Goal: Communication & Community: Connect with others

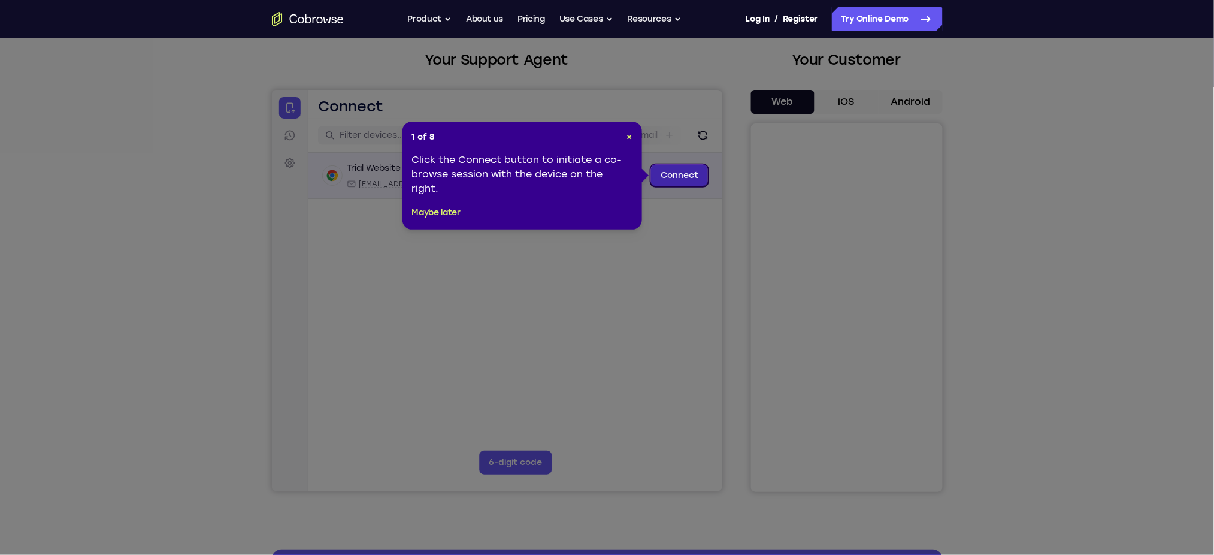
click at [674, 177] on link "Connect" at bounding box center [679, 175] width 57 height 22
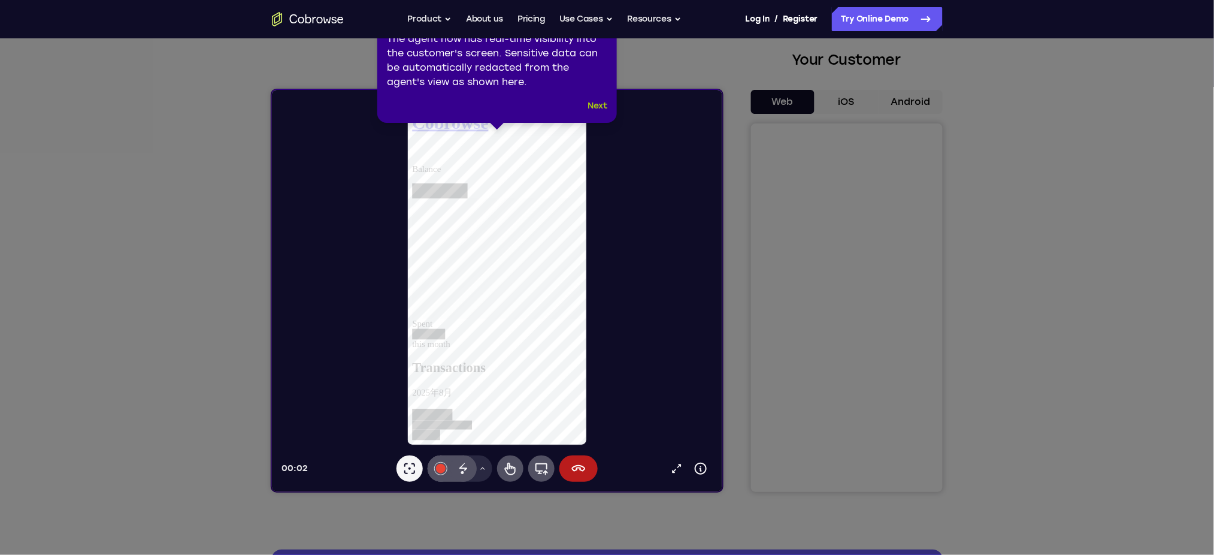
click at [604, 101] on button "Next" at bounding box center [598, 106] width 20 height 14
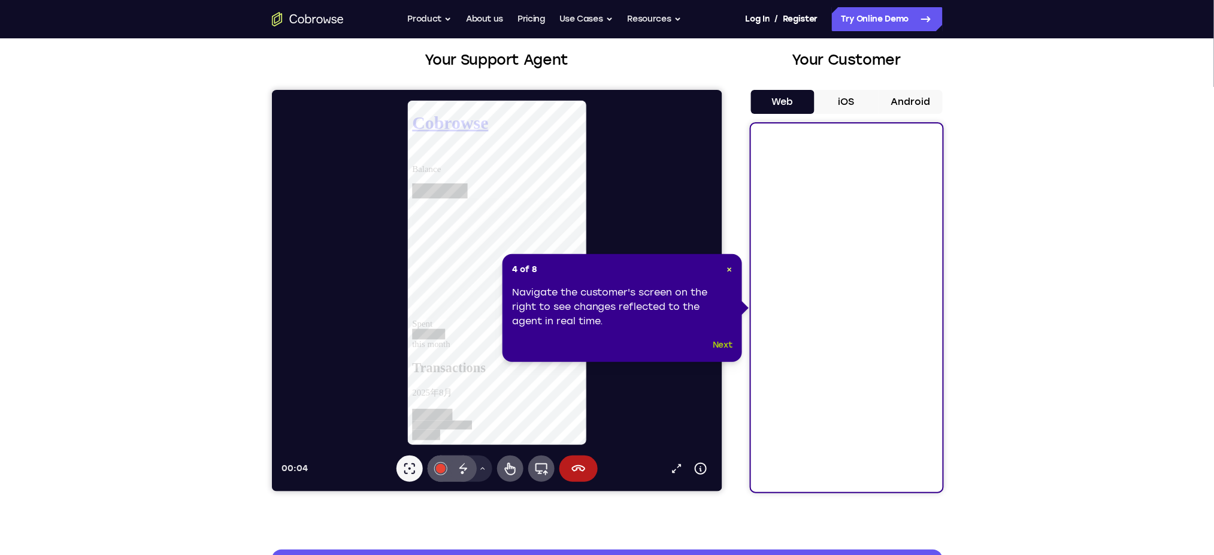
click at [721, 344] on button "Next" at bounding box center [723, 345] width 20 height 14
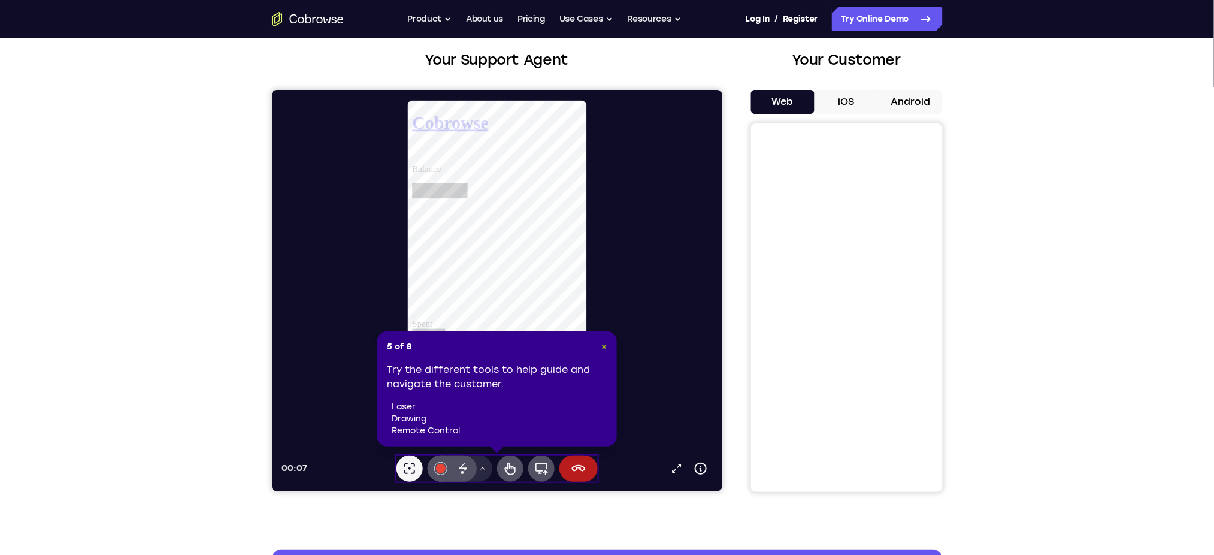
click at [604, 344] on span "×" at bounding box center [604, 346] width 5 height 10
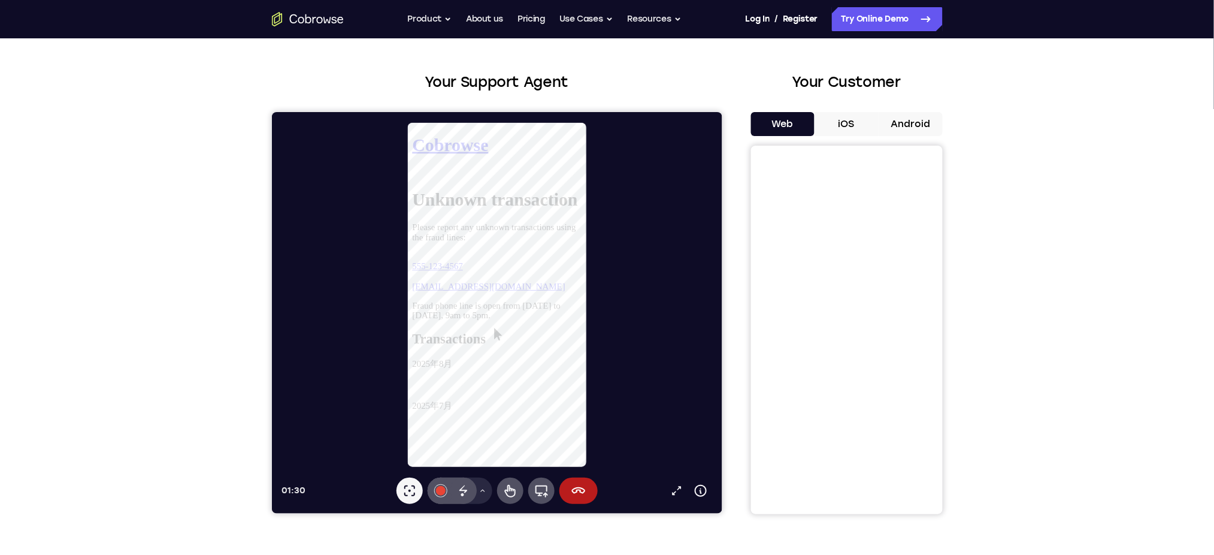
scroll to position [42, 0]
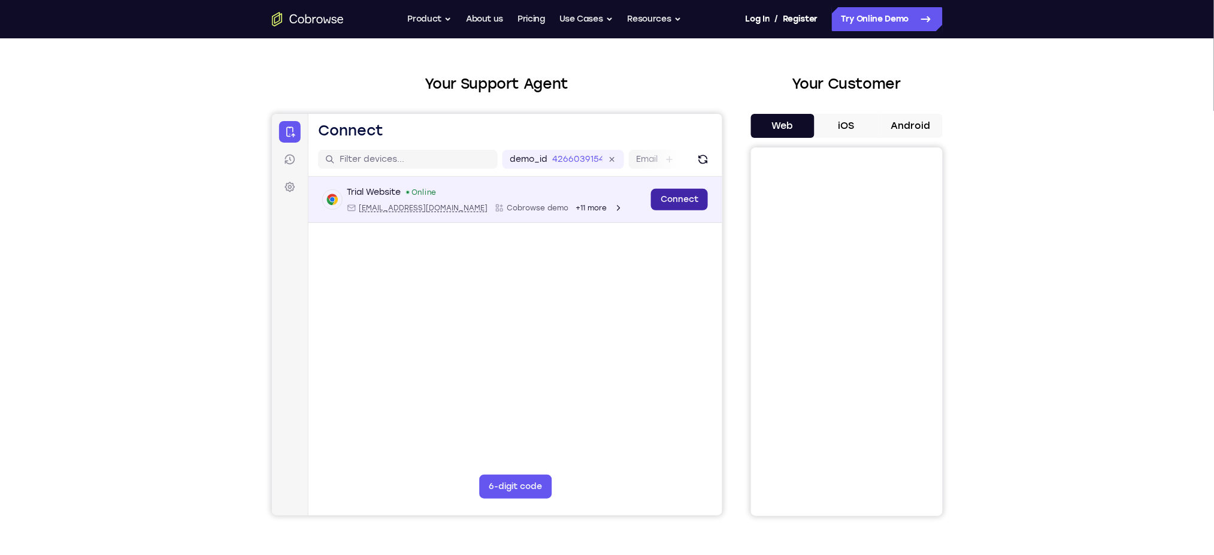
click at [687, 200] on link "Connect" at bounding box center [679, 199] width 57 height 22
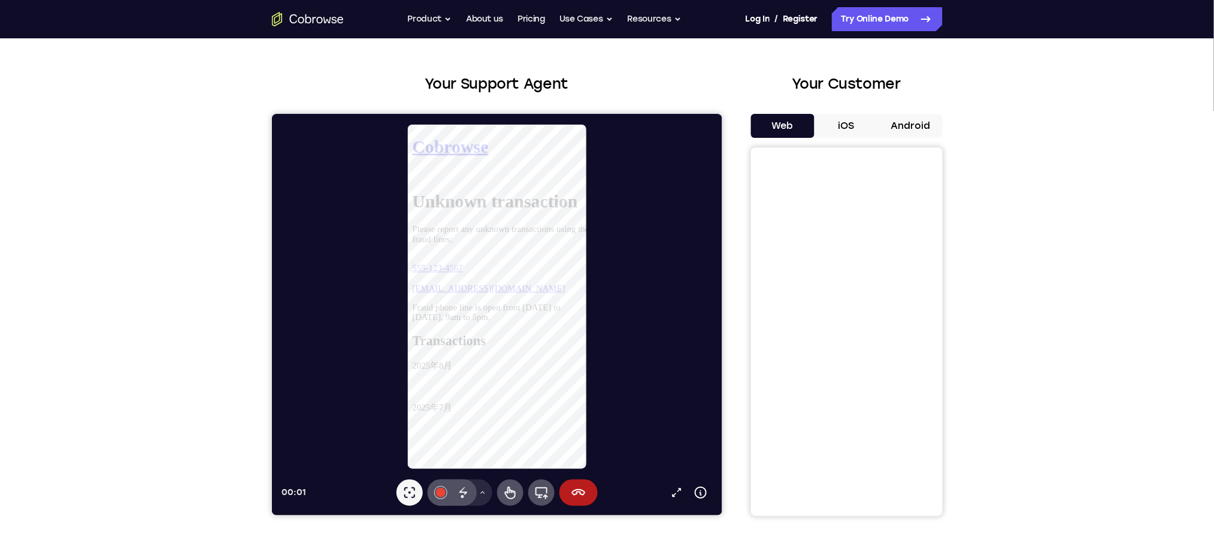
scroll to position [0, 0]
click at [458, 498] on icon at bounding box center [463, 492] width 14 height 14
click at [504, 490] on icon at bounding box center [510, 492] width 14 height 14
click at [467, 273] on link "555-123-4567" at bounding box center [439, 278] width 55 height 10
click at [412, 180] on icon at bounding box center [412, 180] width 0 height 0
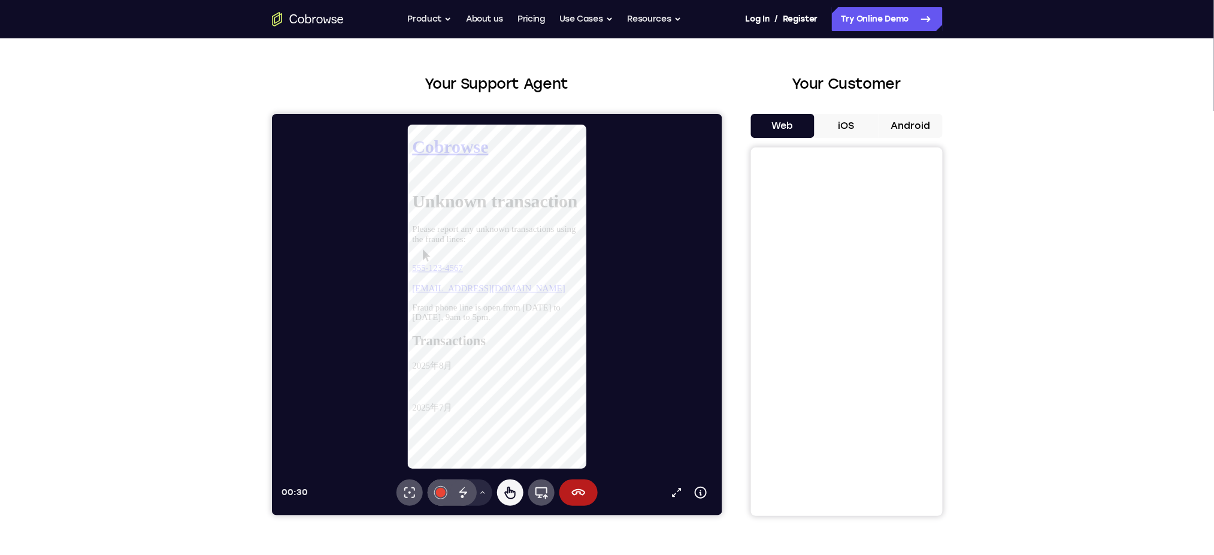
click at [412, 180] on icon at bounding box center [412, 180] width 0 height 0
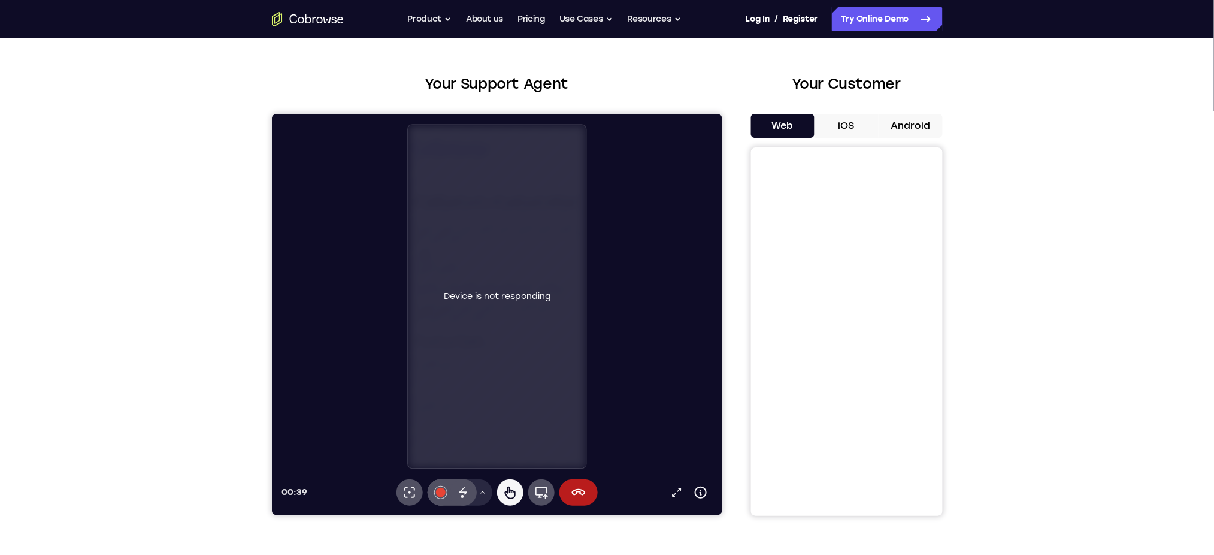
click at [846, 128] on button "iOS" at bounding box center [847, 126] width 64 height 24
click at [577, 493] on icon at bounding box center [578, 492] width 14 height 14
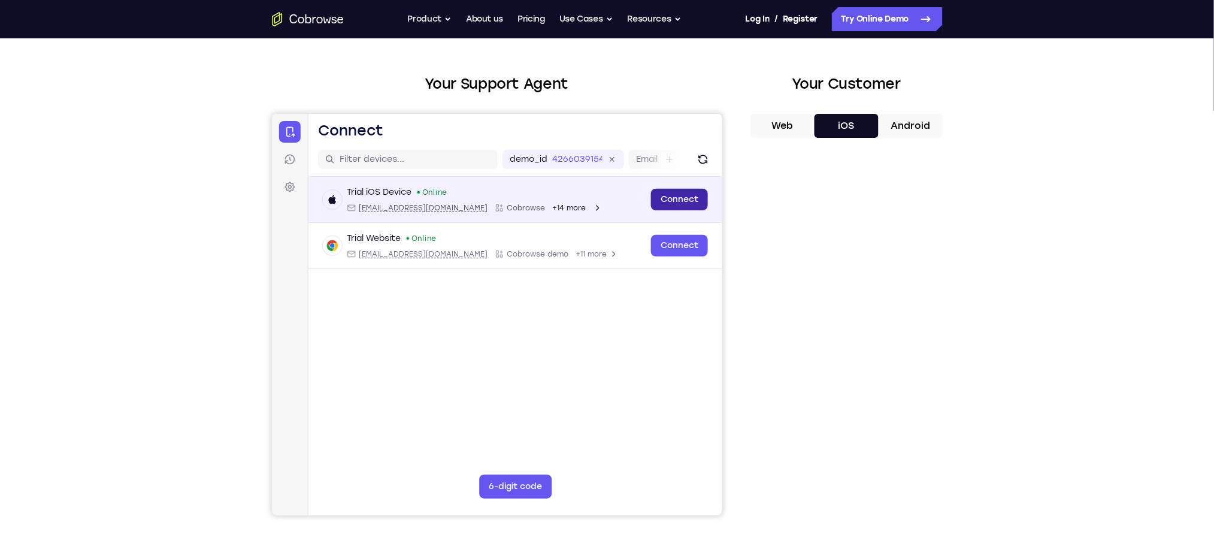
click at [678, 193] on link "Connect" at bounding box center [679, 199] width 57 height 22
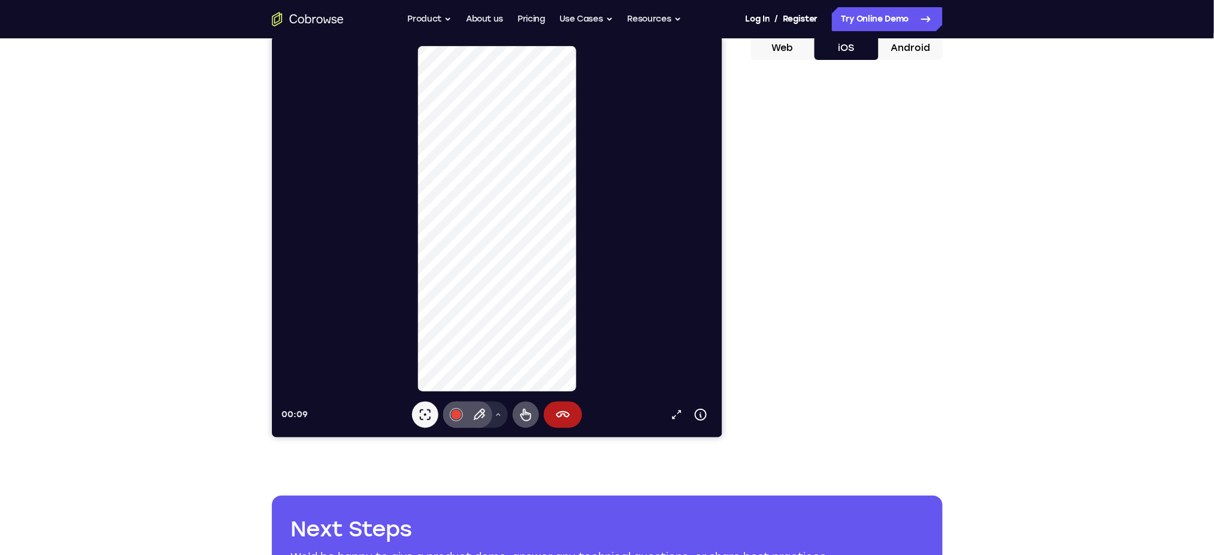
scroll to position [117, 0]
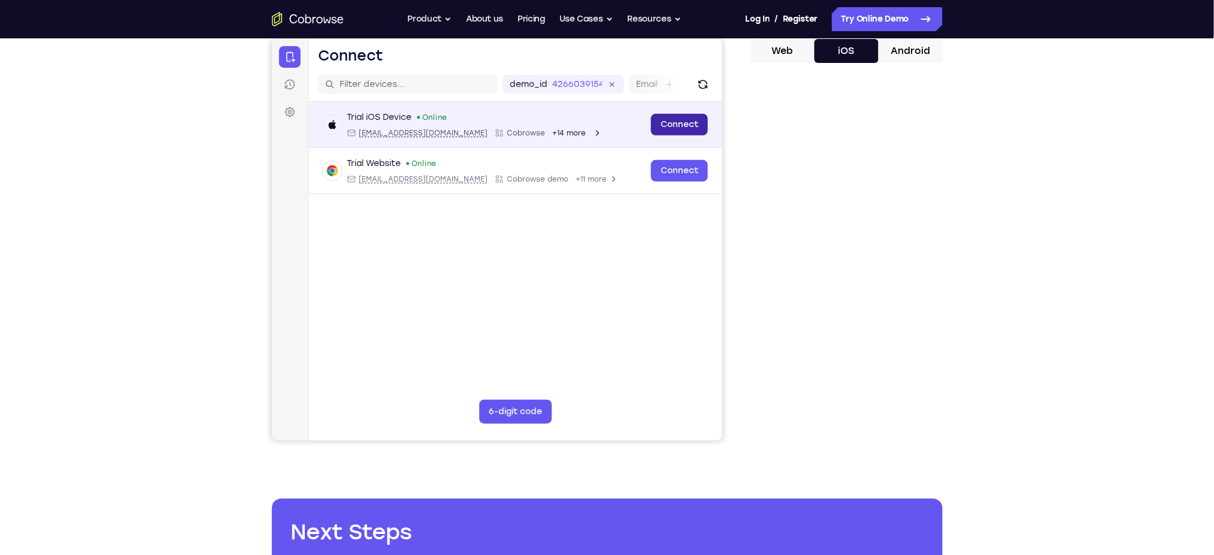
click at [683, 129] on link "Connect" at bounding box center [679, 124] width 57 height 22
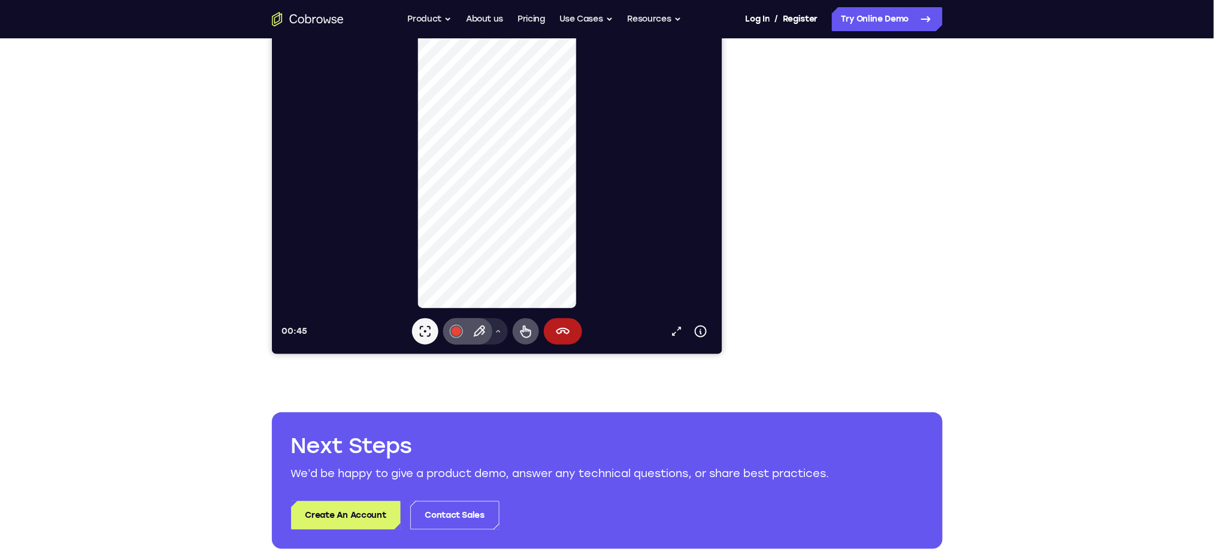
scroll to position [204, 0]
click at [329, 516] on link "Create An Account" at bounding box center [346, 514] width 110 height 29
